Goal: Find contact information: Find contact information

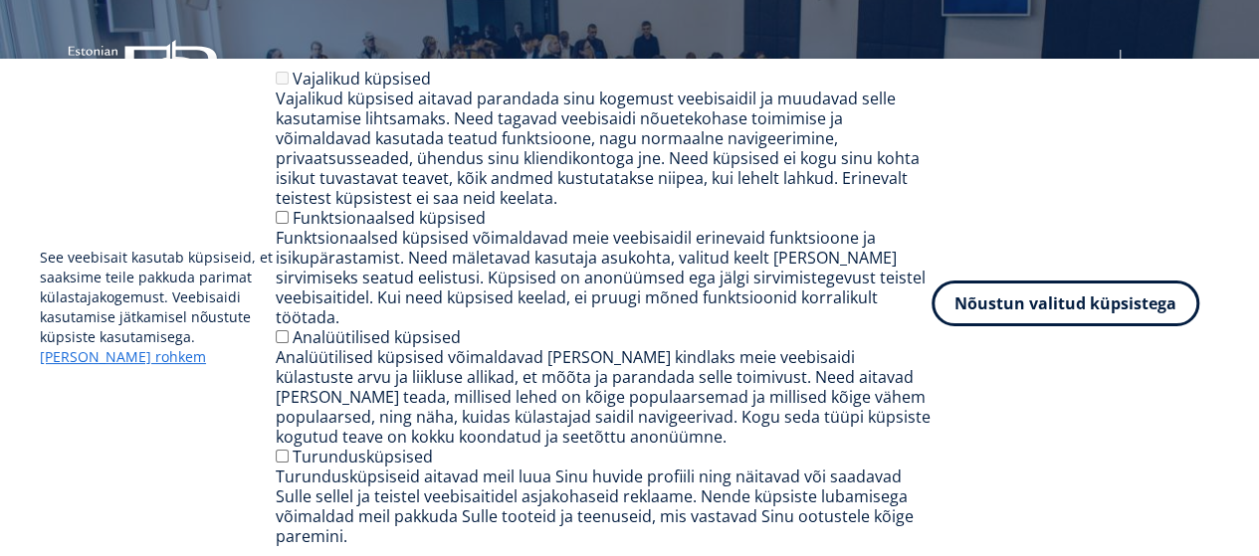
click at [1067, 326] on button "Nõustun valitud küpsistega" at bounding box center [1065, 304] width 268 height 46
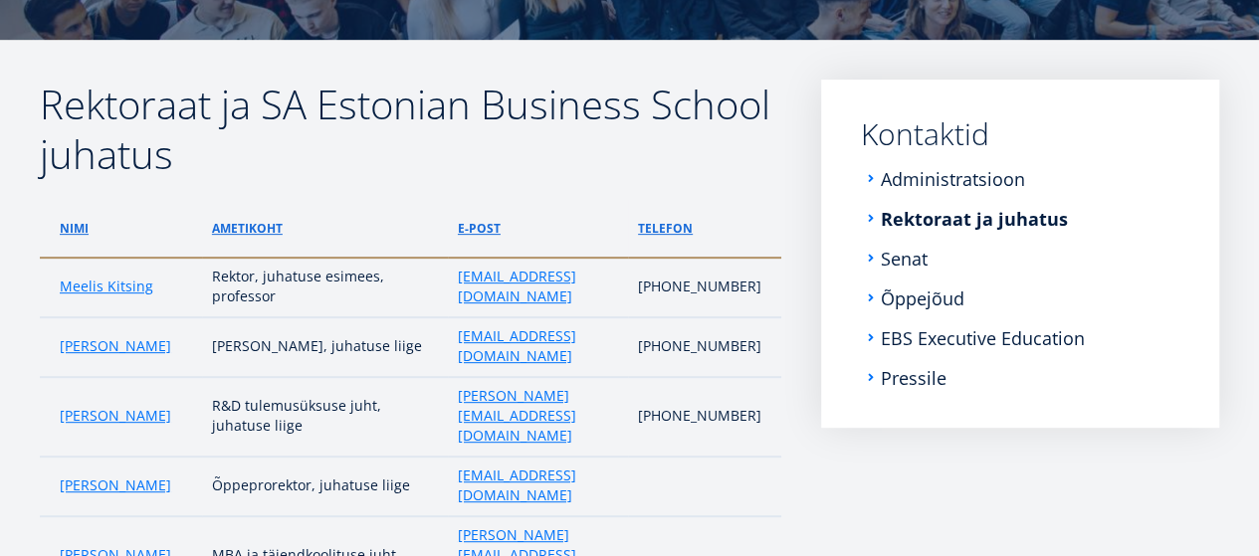
scroll to position [318, 0]
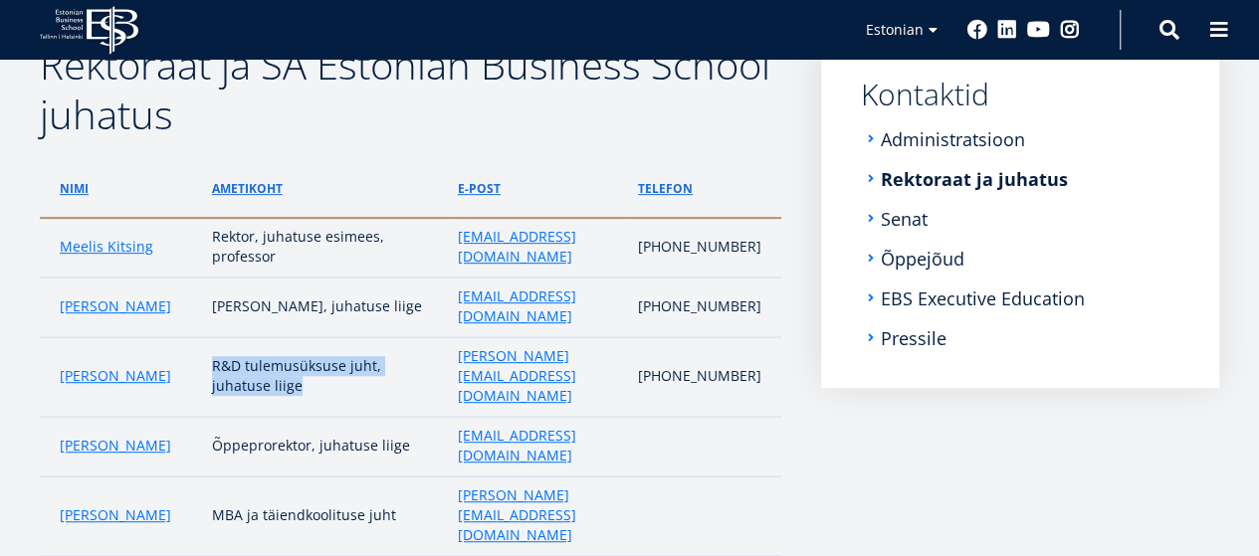
drag, startPoint x: 211, startPoint y: 338, endPoint x: 302, endPoint y: 357, distance: 92.5
click at [302, 357] on td "R&D tulemusüksuse juht, juhatuse liige" at bounding box center [325, 377] width 246 height 80
click at [262, 343] on td "R&D tulemusüksuse juht, juhatuse liige" at bounding box center [325, 377] width 246 height 80
drag, startPoint x: 210, startPoint y: 334, endPoint x: 328, endPoint y: 355, distance: 120.2
click at [328, 355] on td "R&D tulemusüksuse juht, juhatuse liige" at bounding box center [325, 377] width 246 height 80
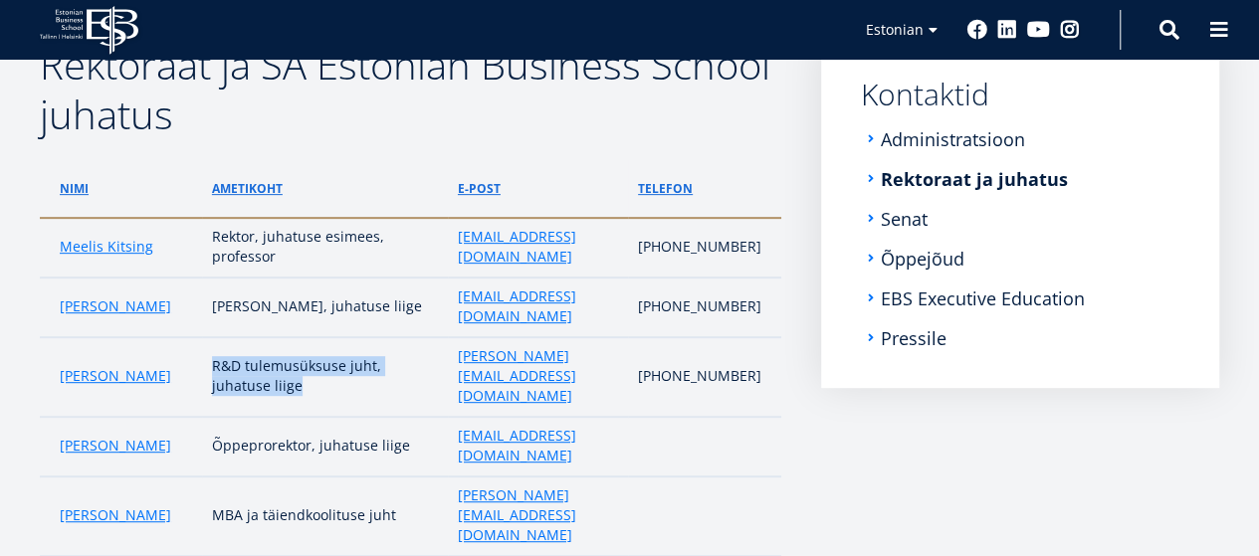
click at [248, 343] on td "R&D tulemusüksuse juht, juhatuse liige" at bounding box center [325, 377] width 246 height 80
drag, startPoint x: 209, startPoint y: 331, endPoint x: 306, endPoint y: 360, distance: 101.7
click at [306, 360] on td "R&D tulemusüksuse juht, juhatuse liige" at bounding box center [325, 377] width 246 height 80
copy td "R&D tulemusüksuse juht, juhatuse liige"
